Goal: Navigation & Orientation: Go to known website

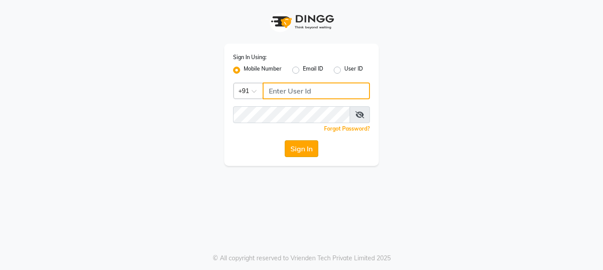
type input "8888460686"
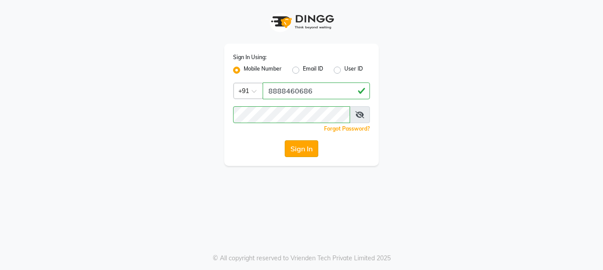
click at [300, 149] on button "Sign In" at bounding box center [302, 148] width 34 height 17
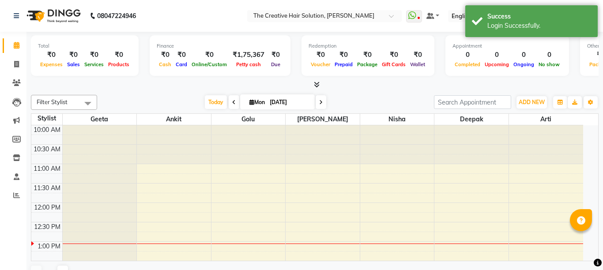
select select "en"
